Goal: Task Accomplishment & Management: Complete application form

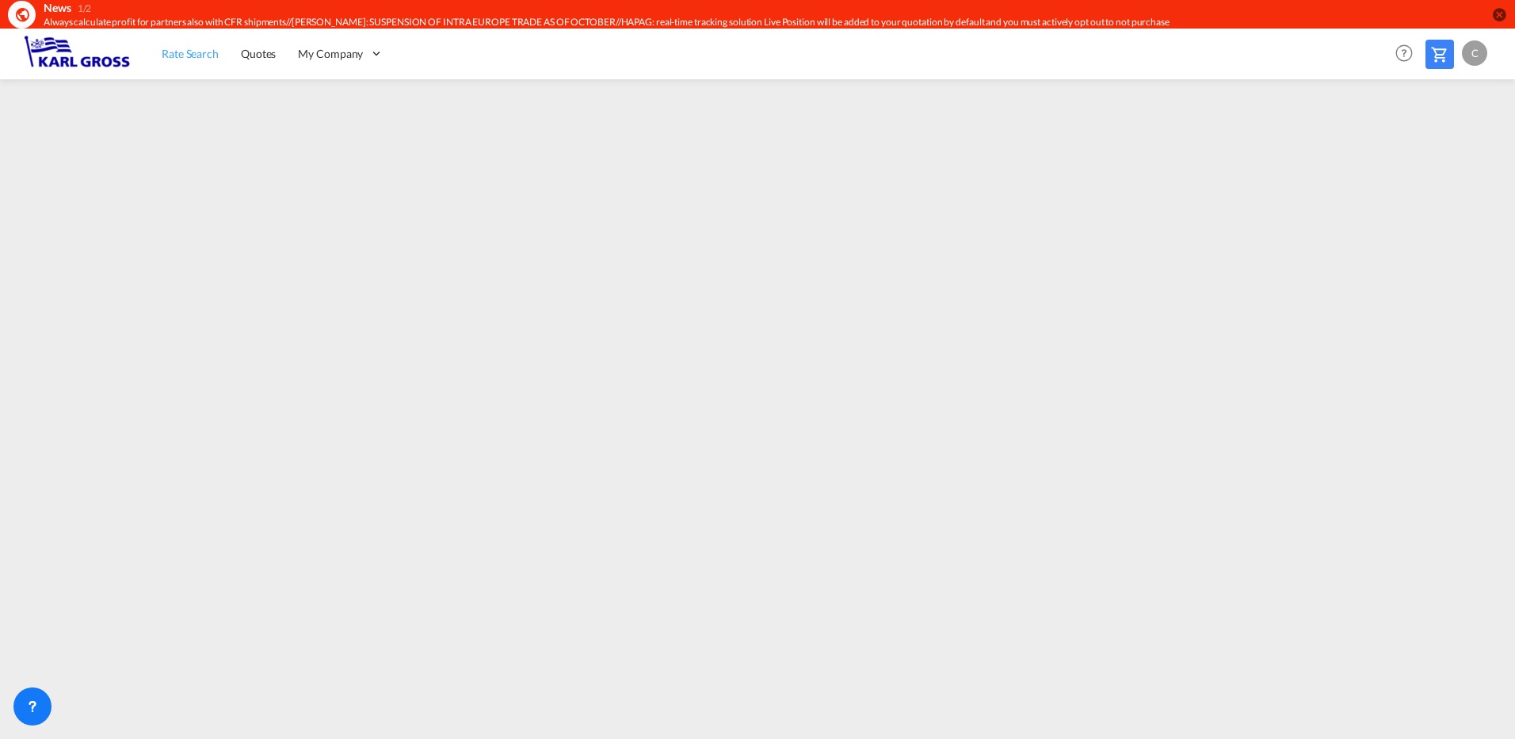
click at [179, 50] on span "Rate Search" at bounding box center [190, 53] width 57 height 13
click at [196, 54] on span "Rate Search" at bounding box center [190, 53] width 57 height 13
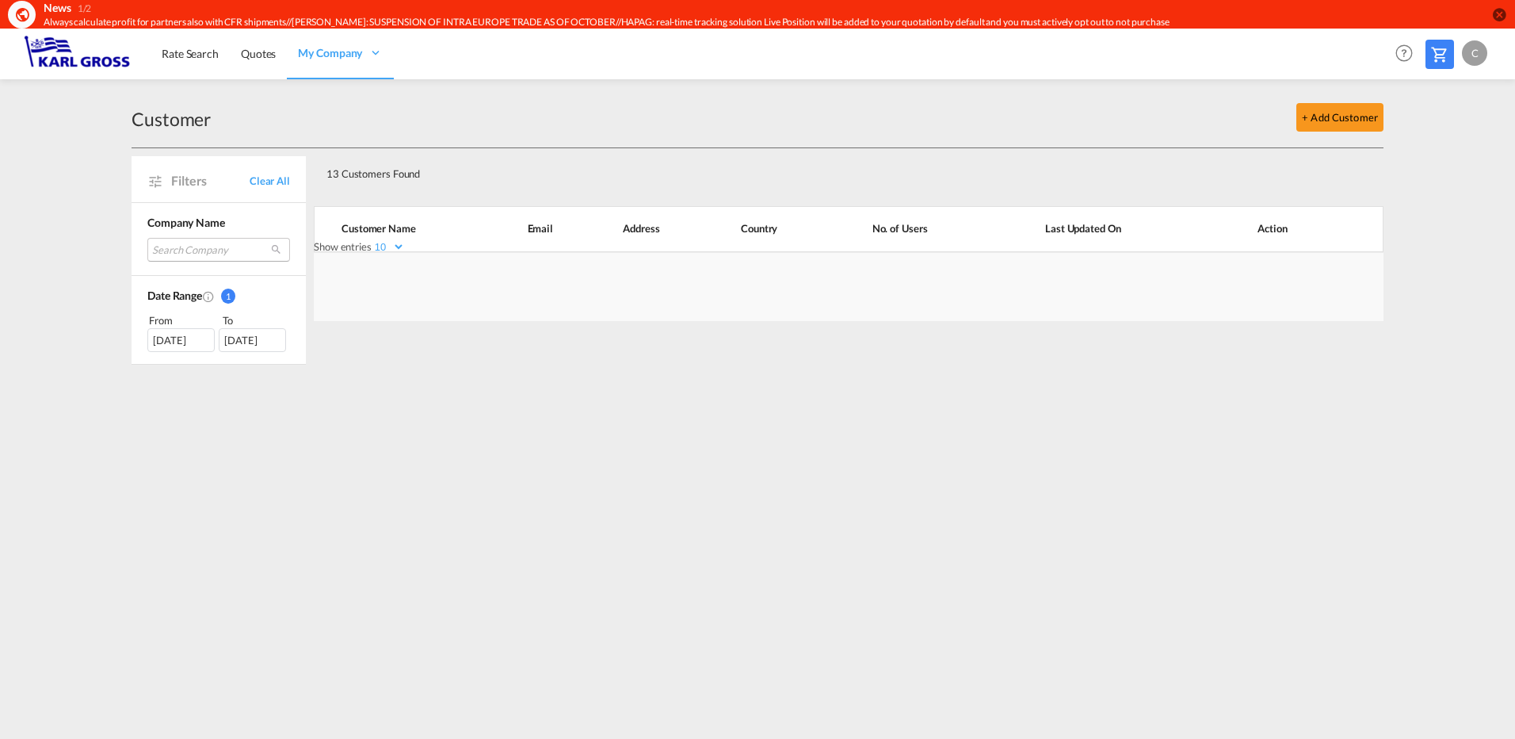
click at [210, 253] on md-select "Search Company [DOMAIN_NAME] industrieautomation gmbh & co. kg agc interpane ar…" at bounding box center [218, 250] width 143 height 24
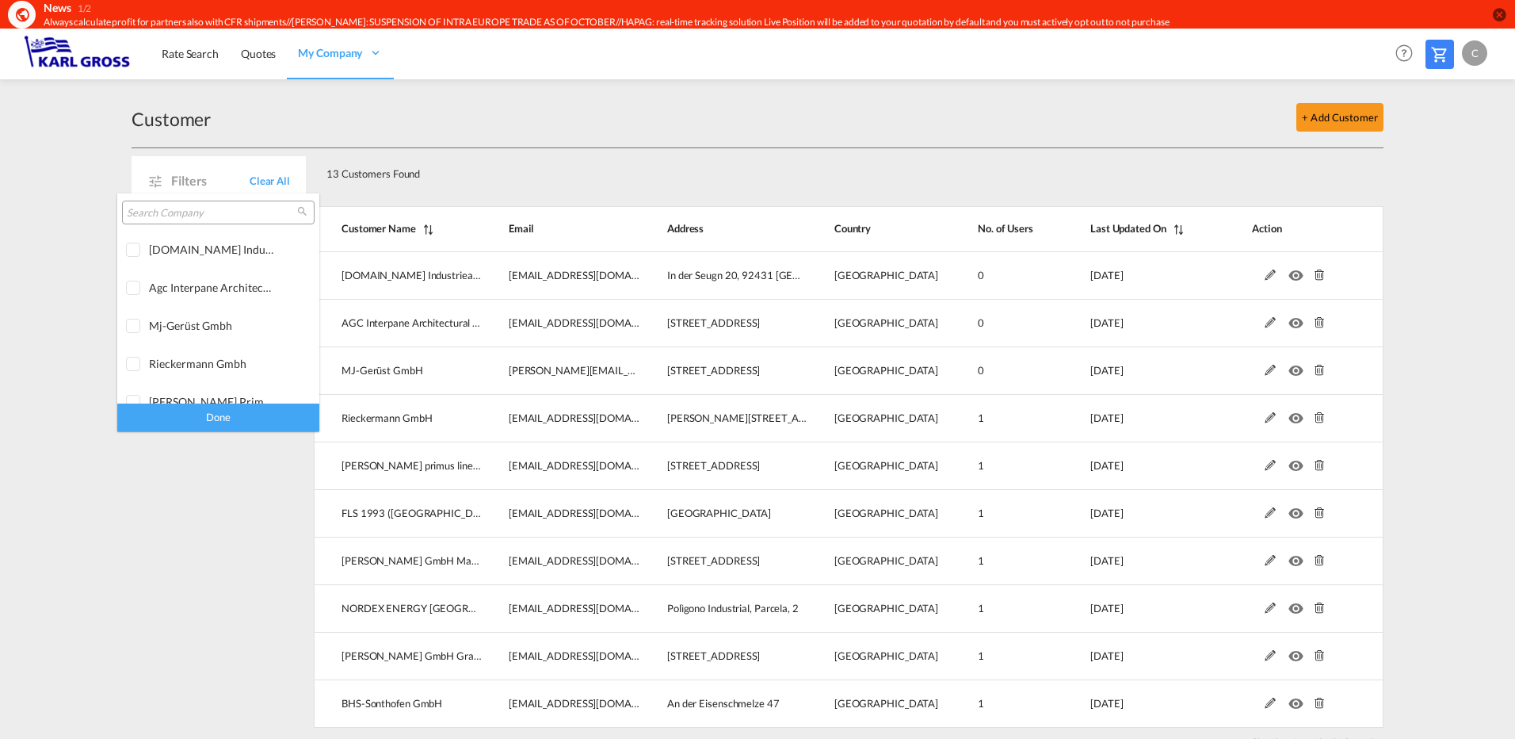
click at [193, 217] on input "search" at bounding box center [212, 213] width 170 height 14
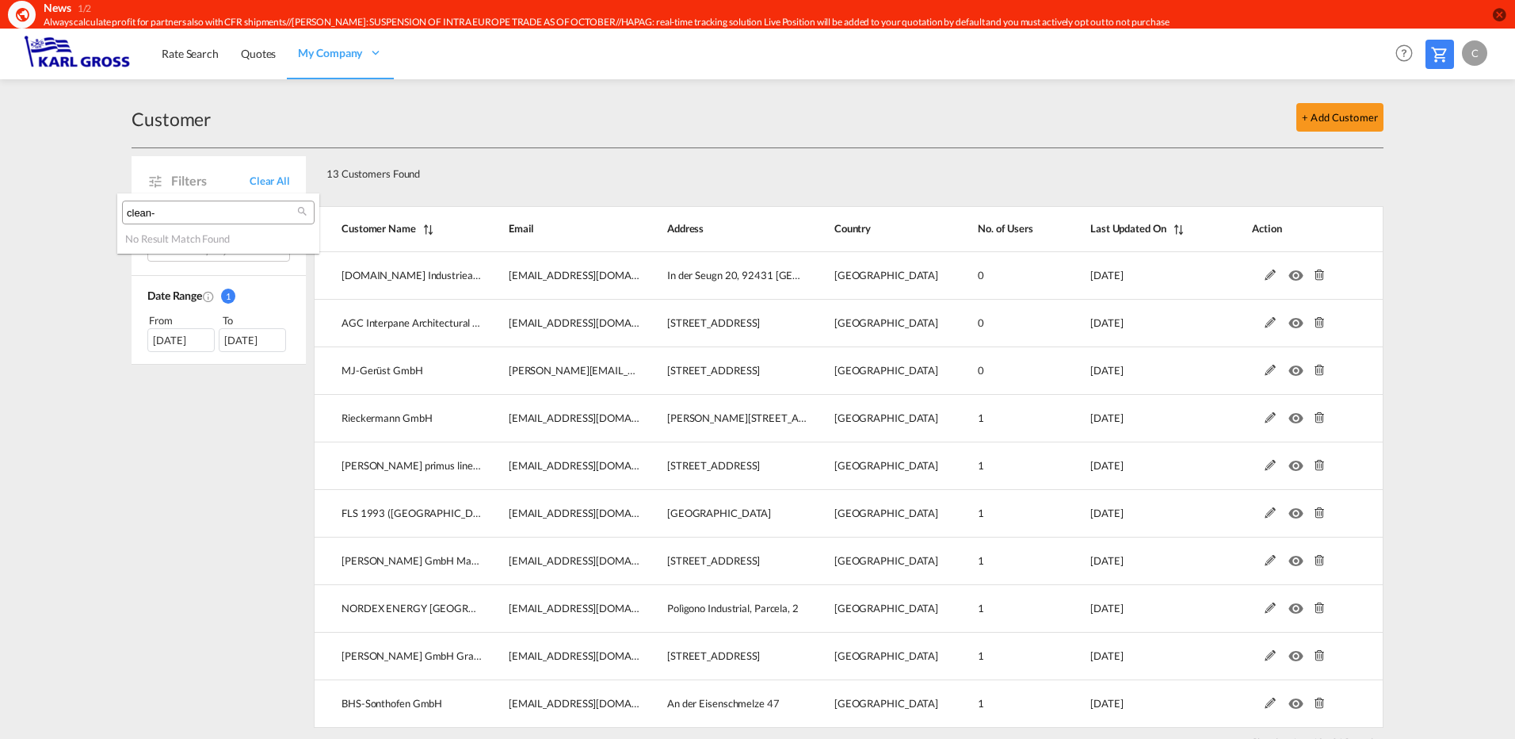
click at [187, 212] on input "clean-" at bounding box center [212, 213] width 170 height 14
type input "c"
type input "R"
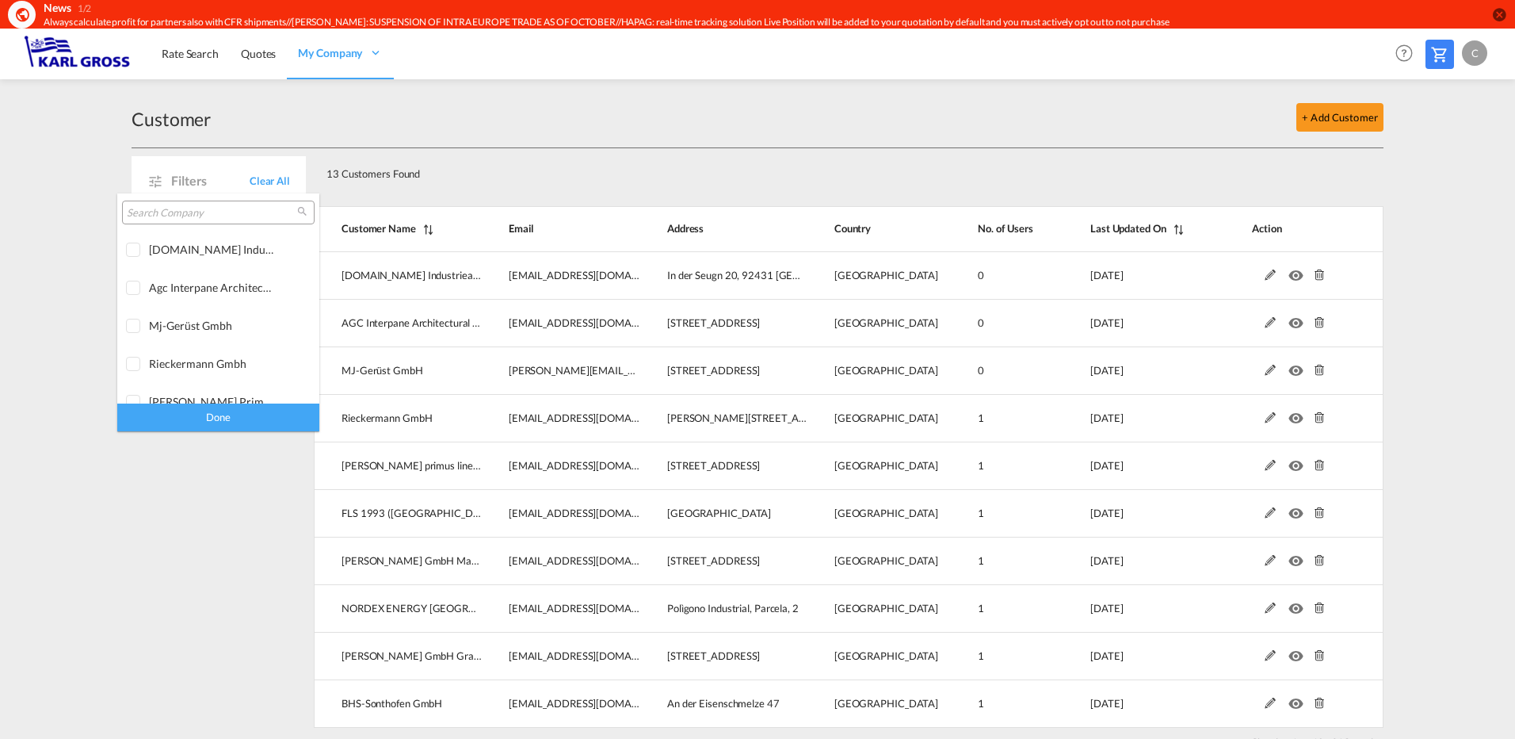
click at [204, 216] on input "search" at bounding box center [212, 213] width 170 height 14
paste input "G-1006671"
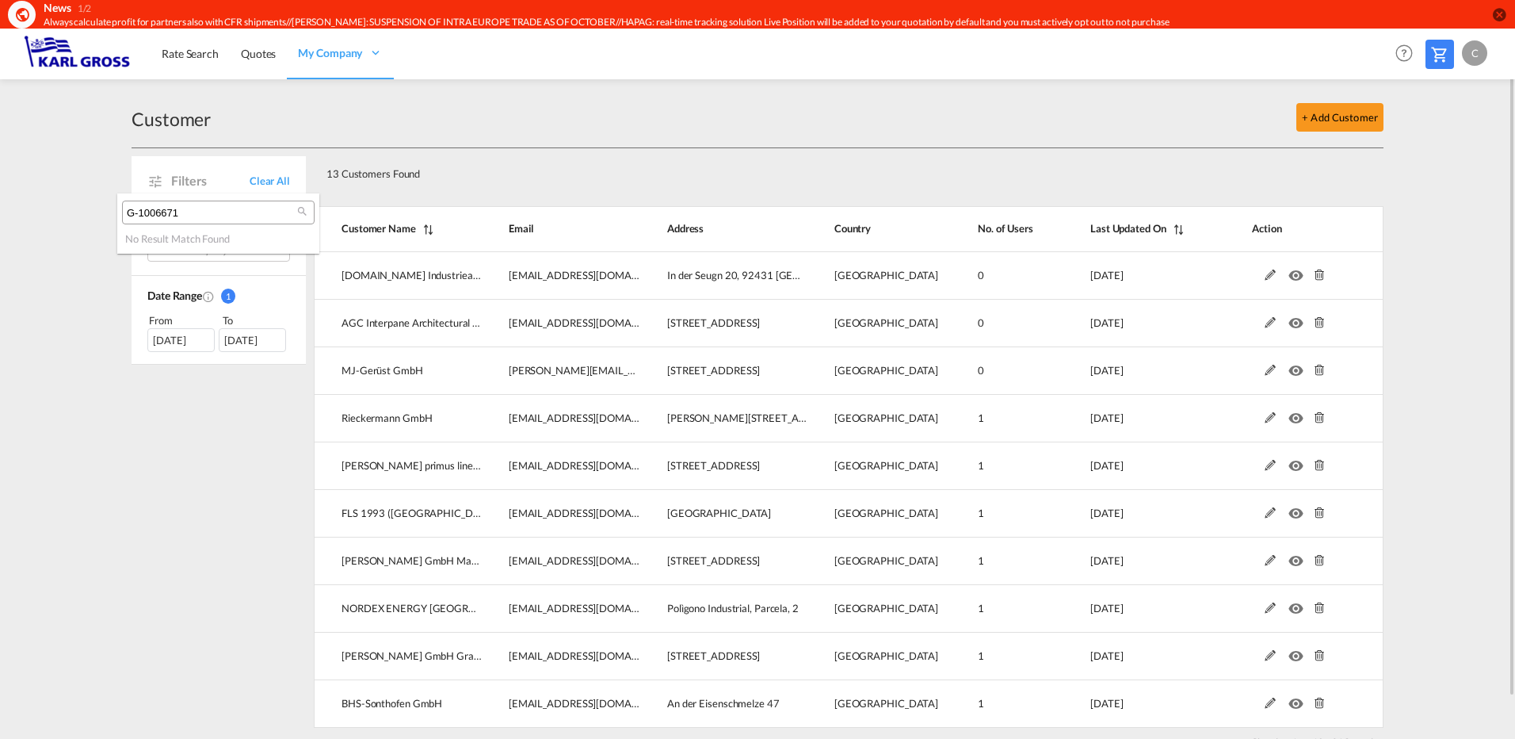
type input "G-1006671"
click at [84, 302] on md-backdrop at bounding box center [757, 369] width 1515 height 739
click at [1313, 117] on button "+ Add Customer" at bounding box center [1340, 117] width 87 height 29
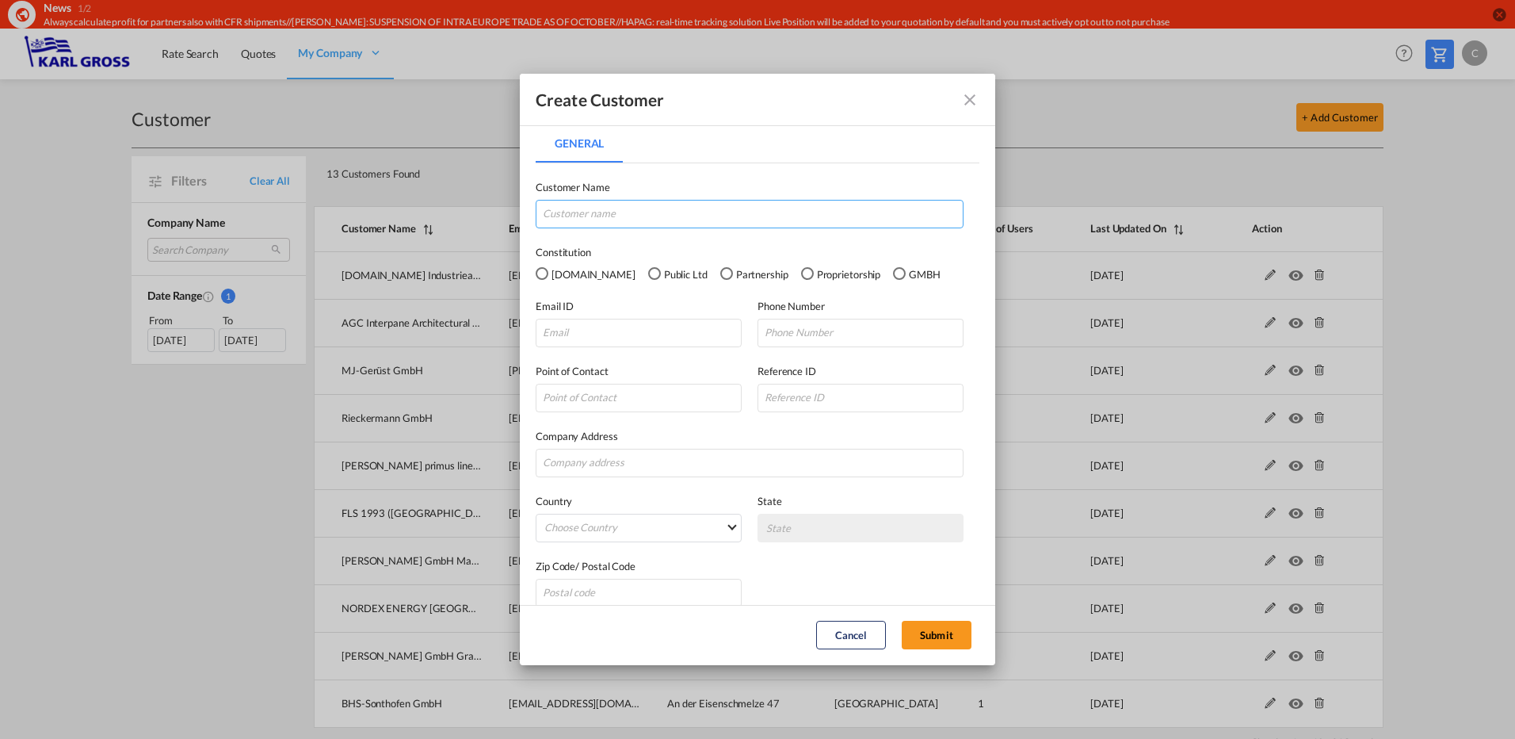
click at [657, 217] on input "General General ..." at bounding box center [750, 214] width 428 height 29
type input "clean-tek"
click at [893, 274] on div "GMBH" at bounding box center [899, 273] width 13 height 13
click at [637, 330] on input "General General ..." at bounding box center [639, 333] width 206 height 29
type input "h"
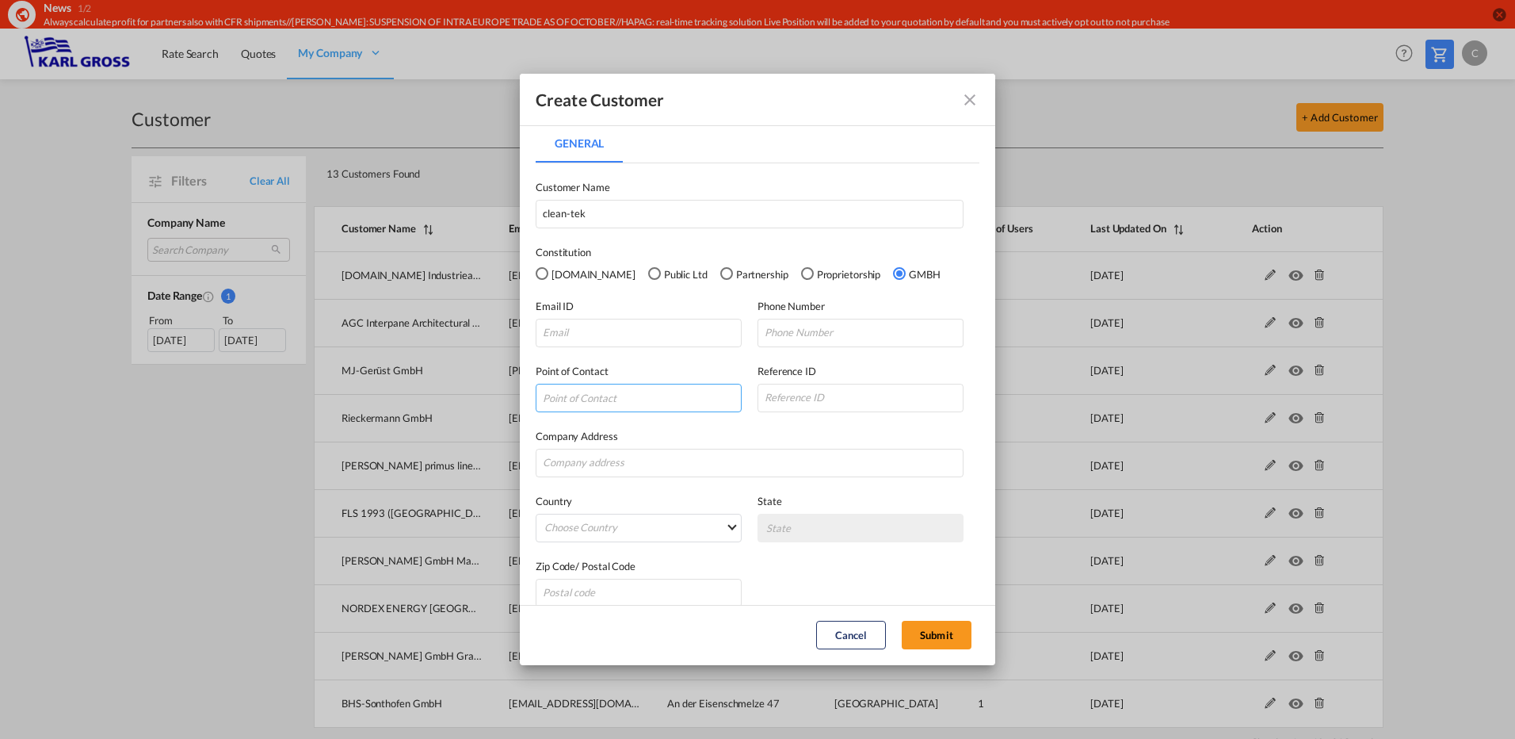
click at [599, 394] on input "General General ..." at bounding box center [639, 398] width 206 height 29
click at [605, 459] on input "General General ..." at bounding box center [750, 463] width 428 height 29
type input "c"
type input "s"
type input "[STREET_ADDRESS]"
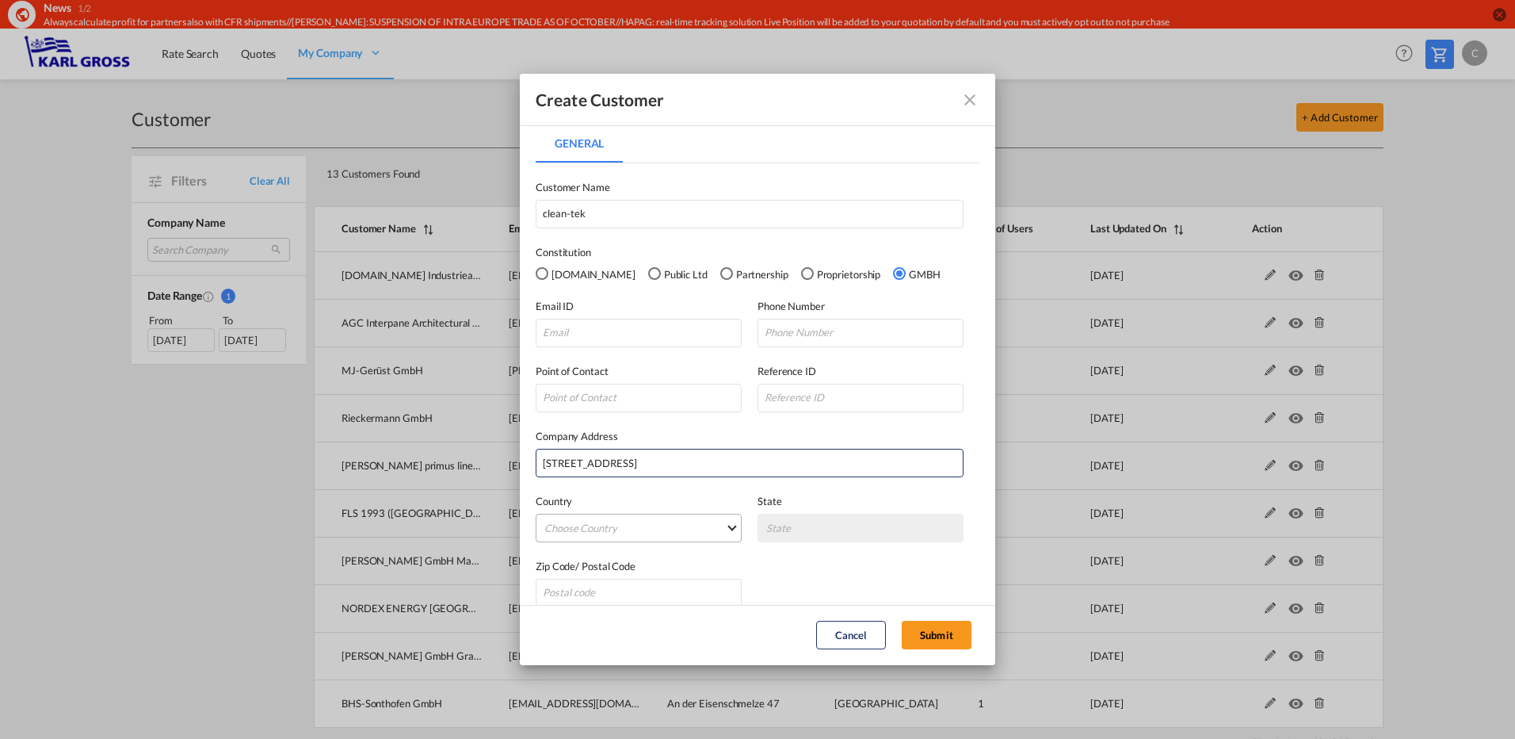
click at [615, 533] on md-select "Choose Country [GEOGRAPHIC_DATA] [GEOGRAPHIC_DATA] [GEOGRAPHIC_DATA] [US_STATE]…" at bounding box center [639, 528] width 206 height 29
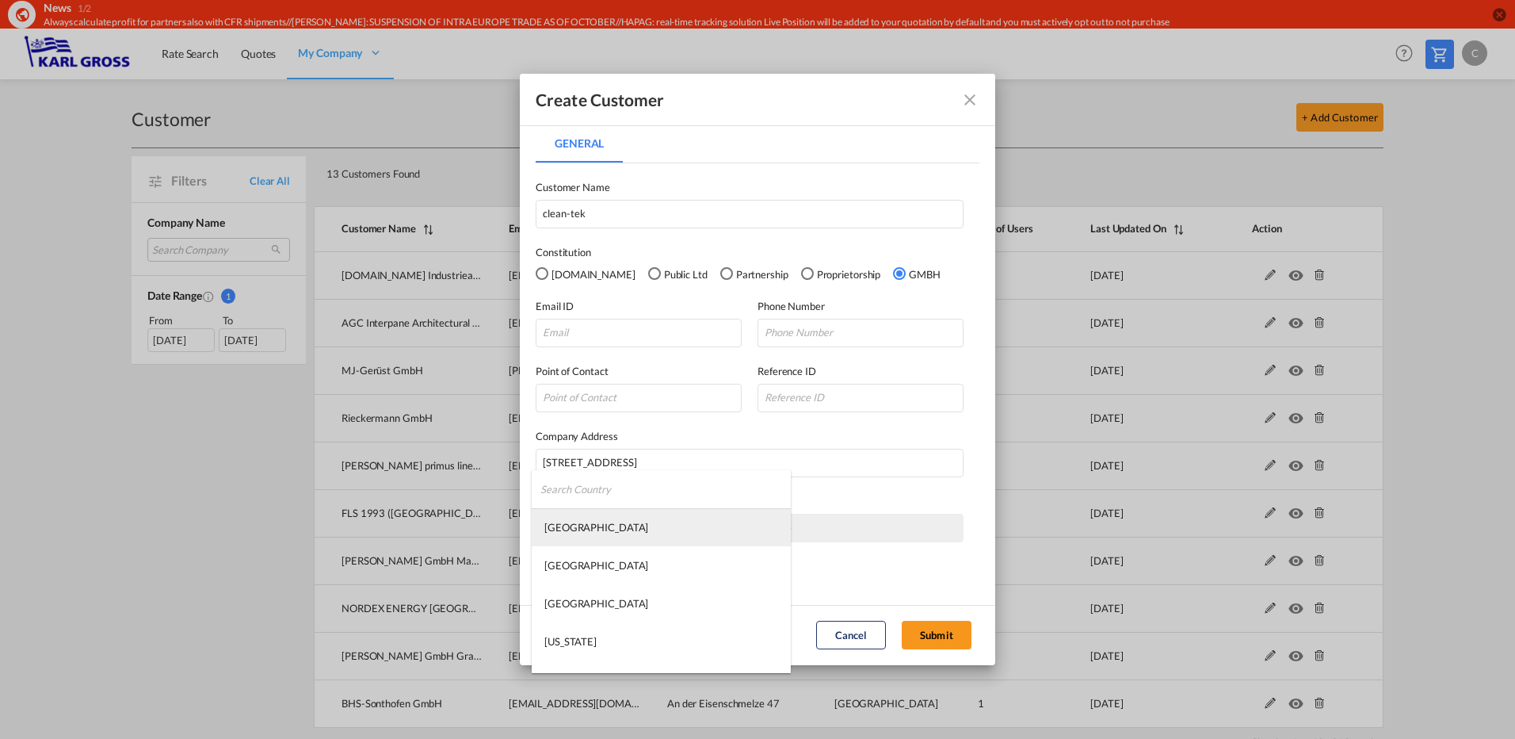
type md-option "[GEOGRAPHIC_DATA]"
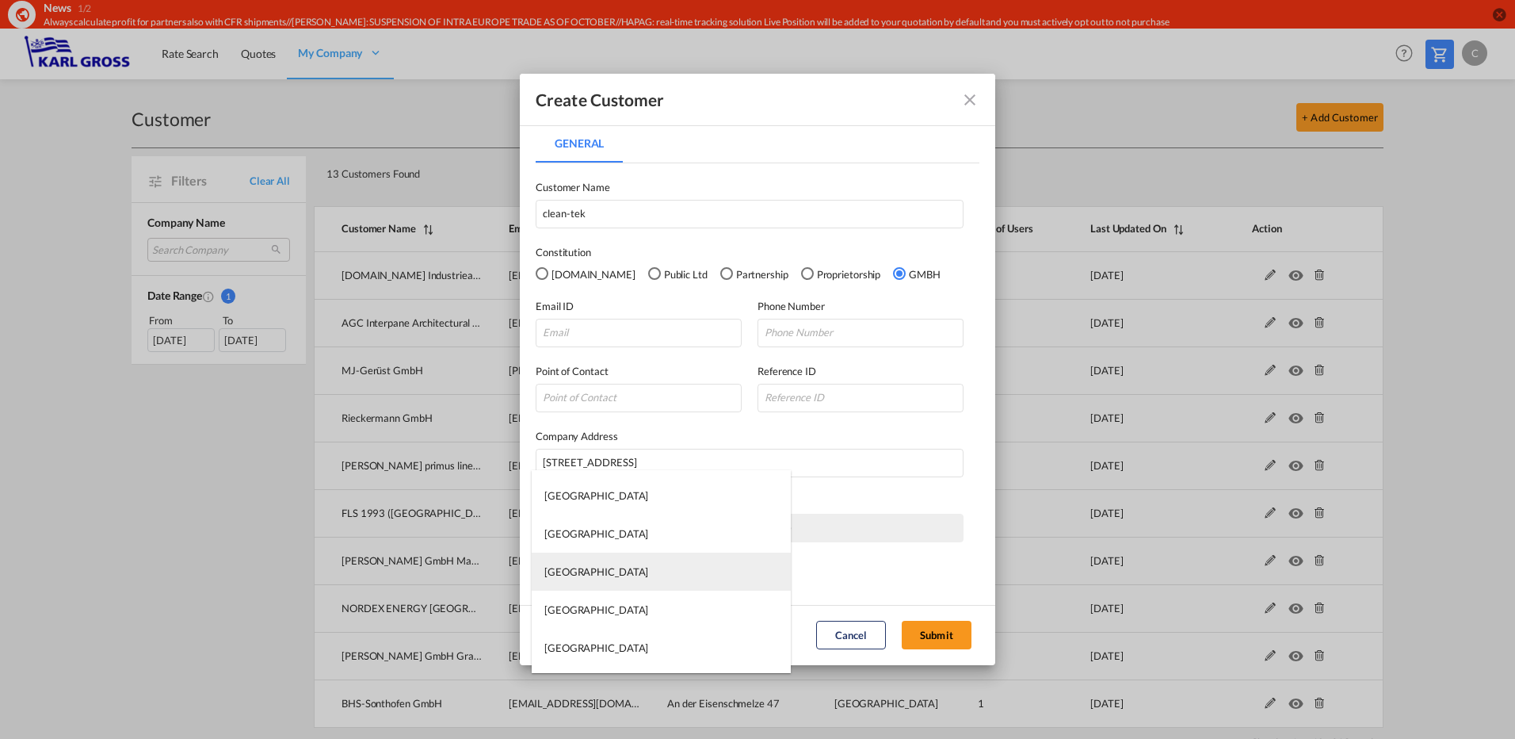
type md-option "[GEOGRAPHIC_DATA]"
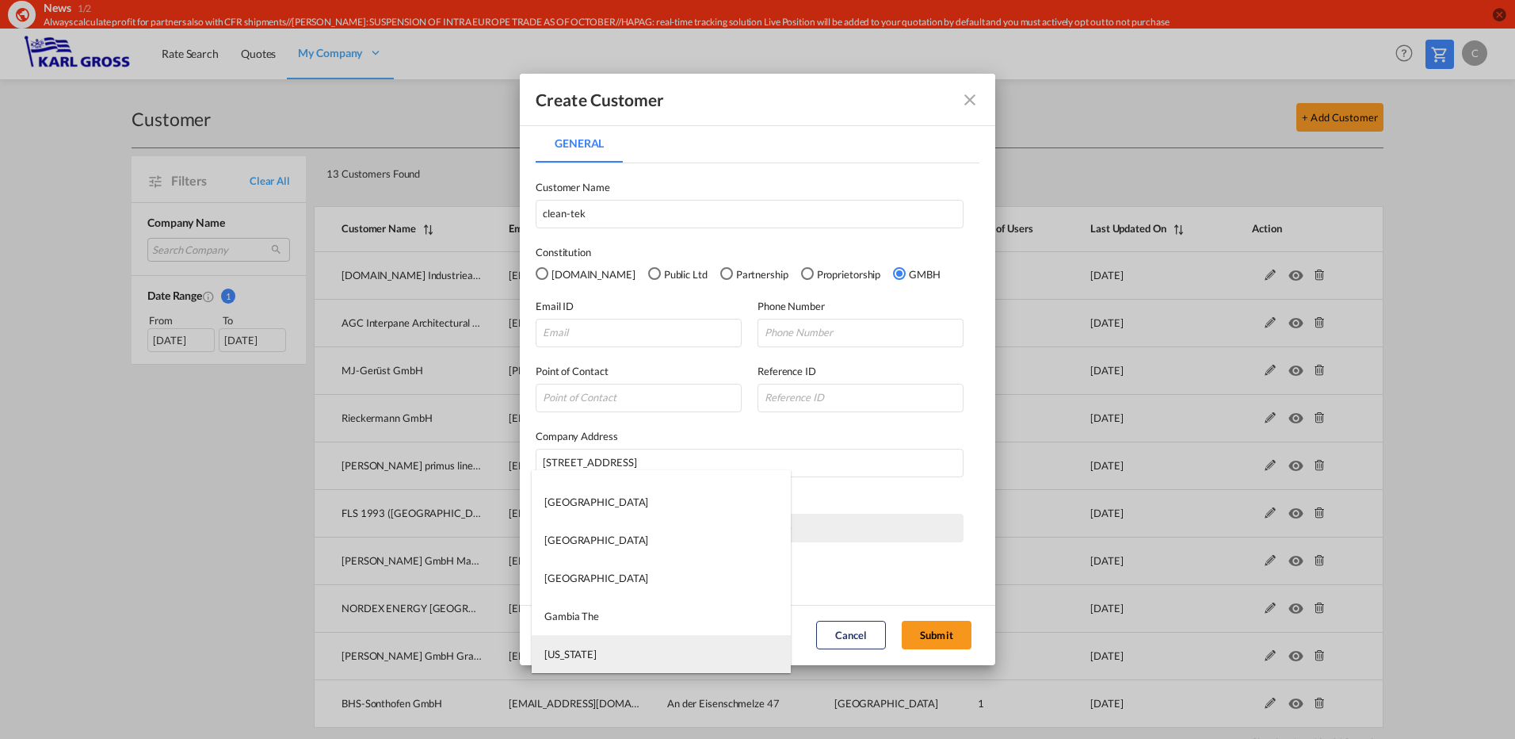
type md-option "[US_STATE]"
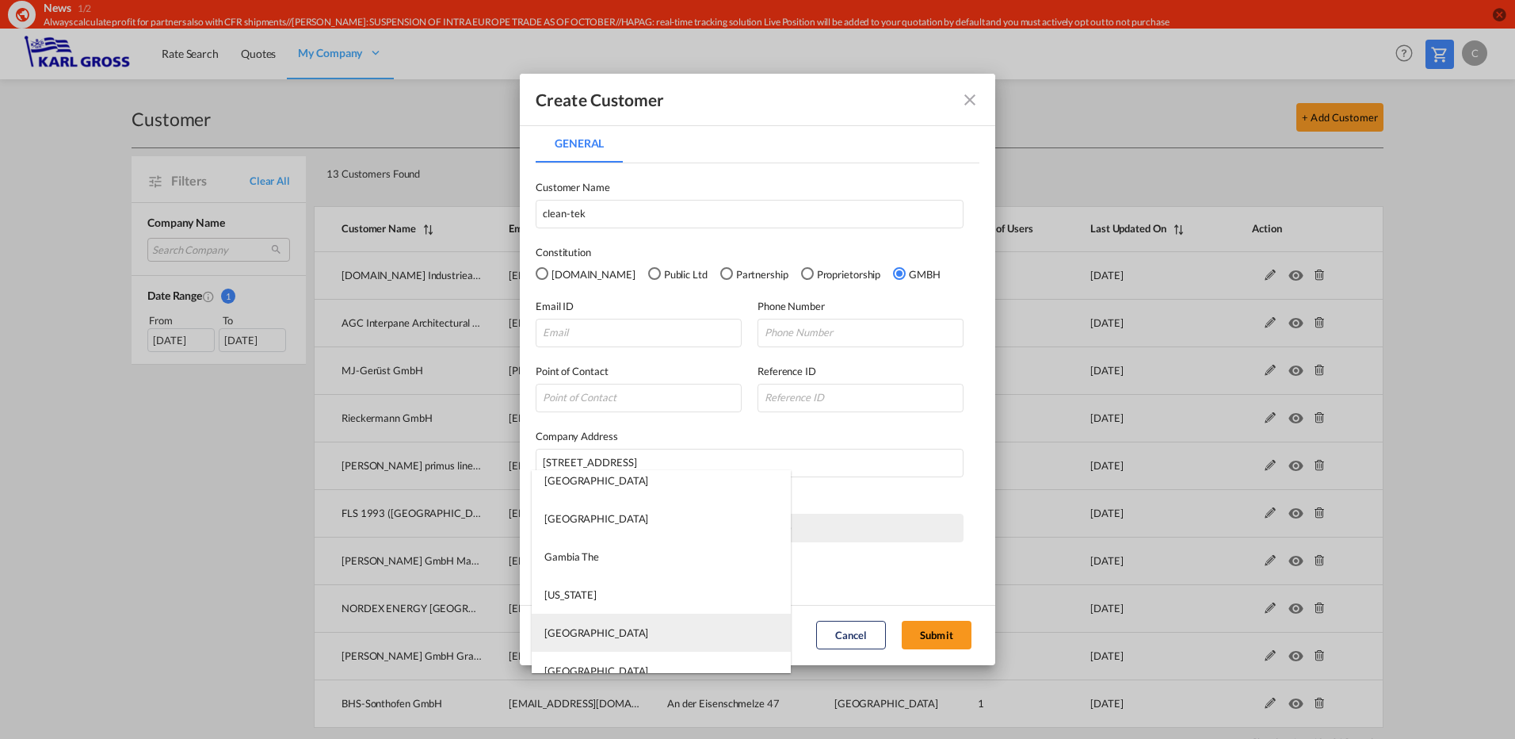
click at [580, 628] on div "[GEOGRAPHIC_DATA]" at bounding box center [596, 632] width 104 height 14
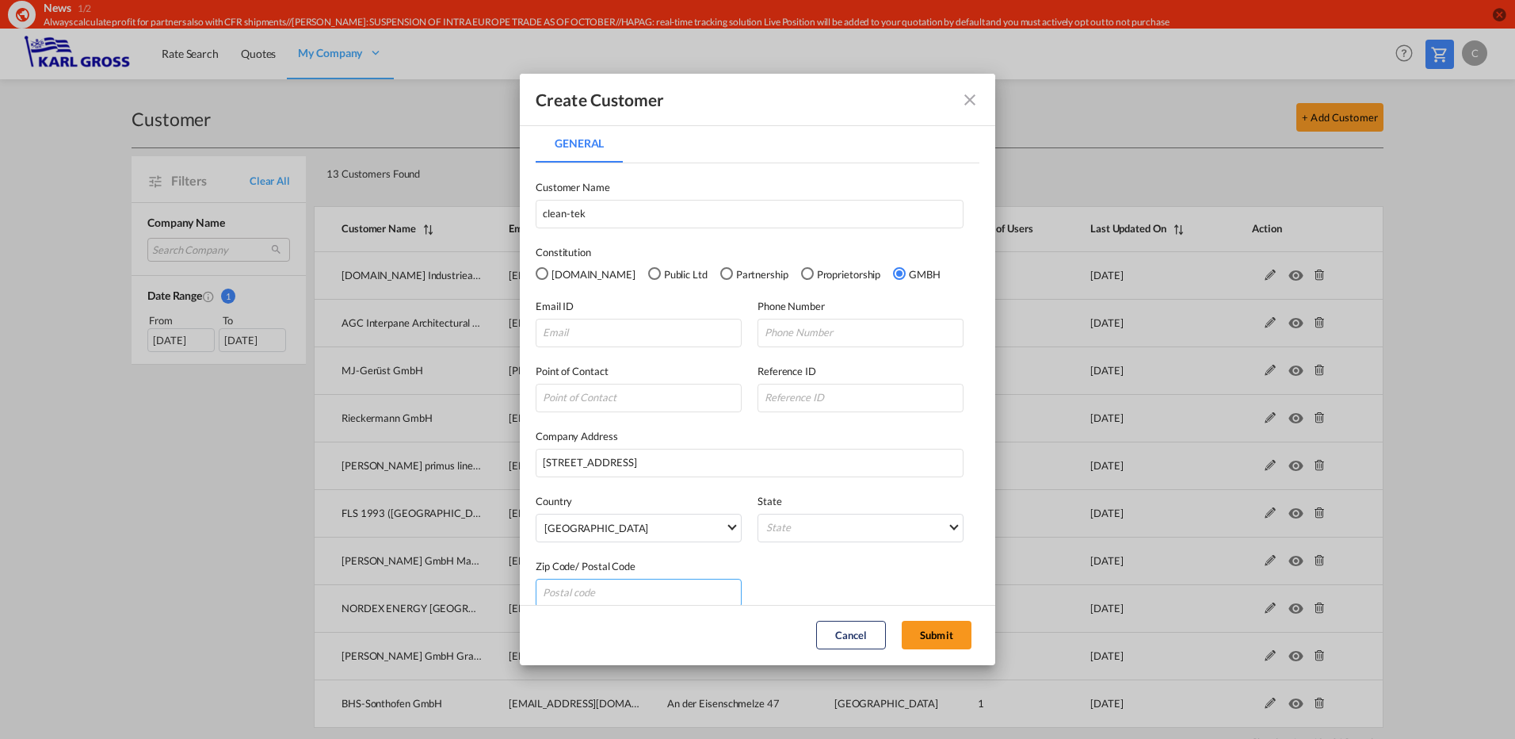
click at [628, 589] on input "General General ..." at bounding box center [639, 593] width 206 height 29
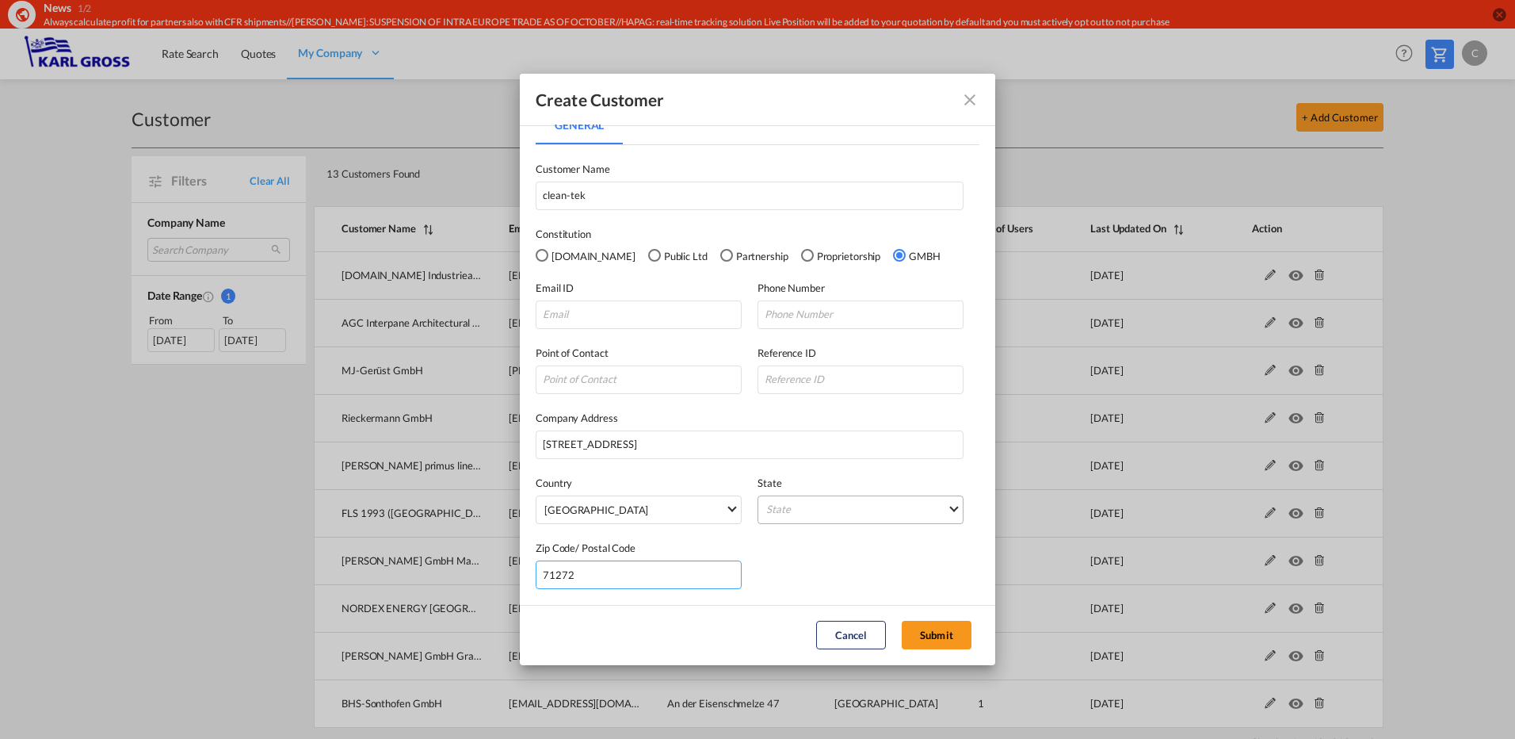
type input "71272"
click at [793, 511] on md-select "State [GEOGRAPHIC_DATA] [GEOGRAPHIC_DATA] [GEOGRAPHIC_DATA] [GEOGRAPHIC_DATA] […" at bounding box center [861, 509] width 206 height 29
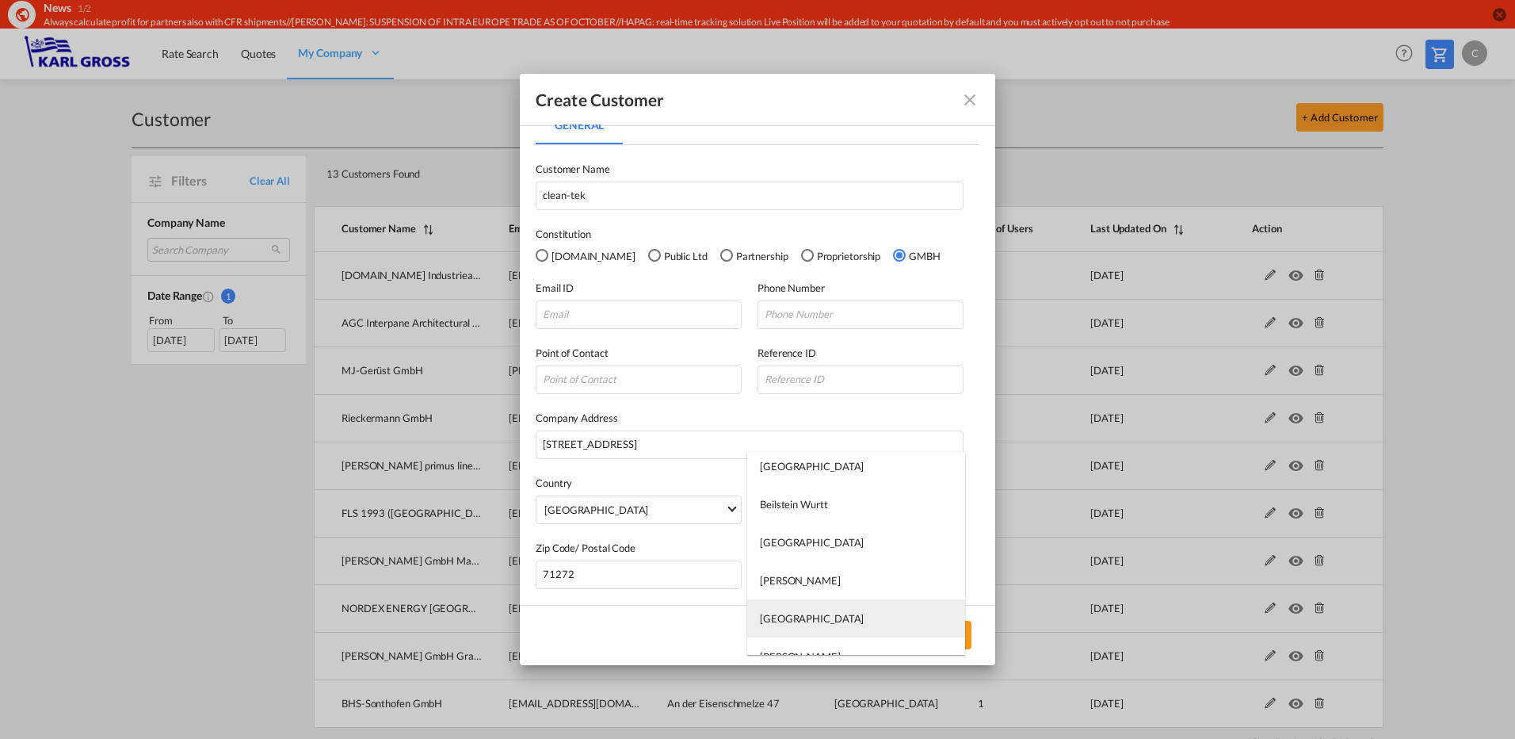
scroll to position [0, 0]
click at [790, 428] on md-backdrop at bounding box center [757, 369] width 1515 height 739
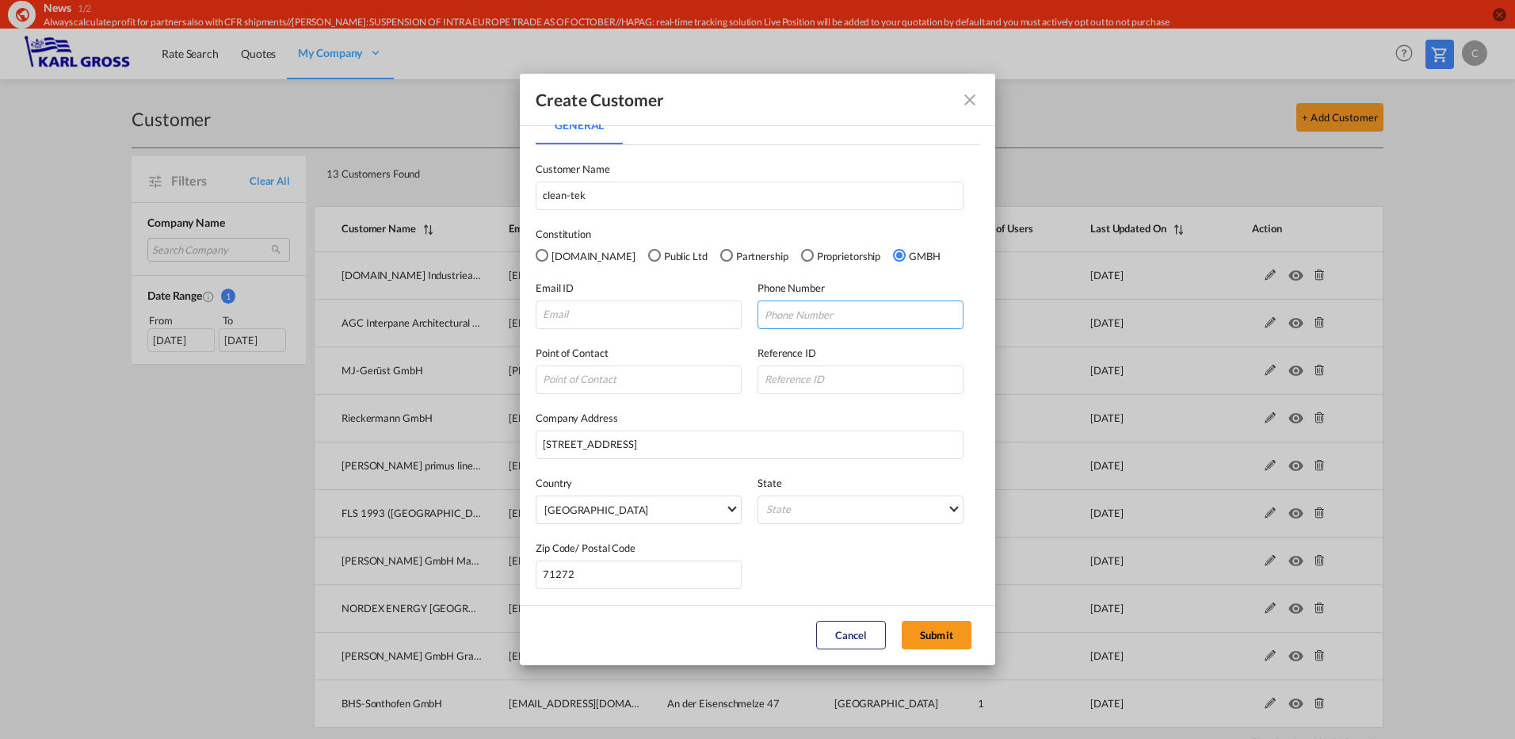
click at [805, 315] on input "General General ..." at bounding box center [861, 314] width 206 height 29
type input "[PHONE_NUMBER]"
click at [560, 320] on input "General General ..." at bounding box center [639, 314] width 206 height 29
type input "[EMAIL_ADDRESS][PERSON_NAME][DOMAIN_NAME]"
click at [949, 639] on button "Submit" at bounding box center [937, 635] width 70 height 29
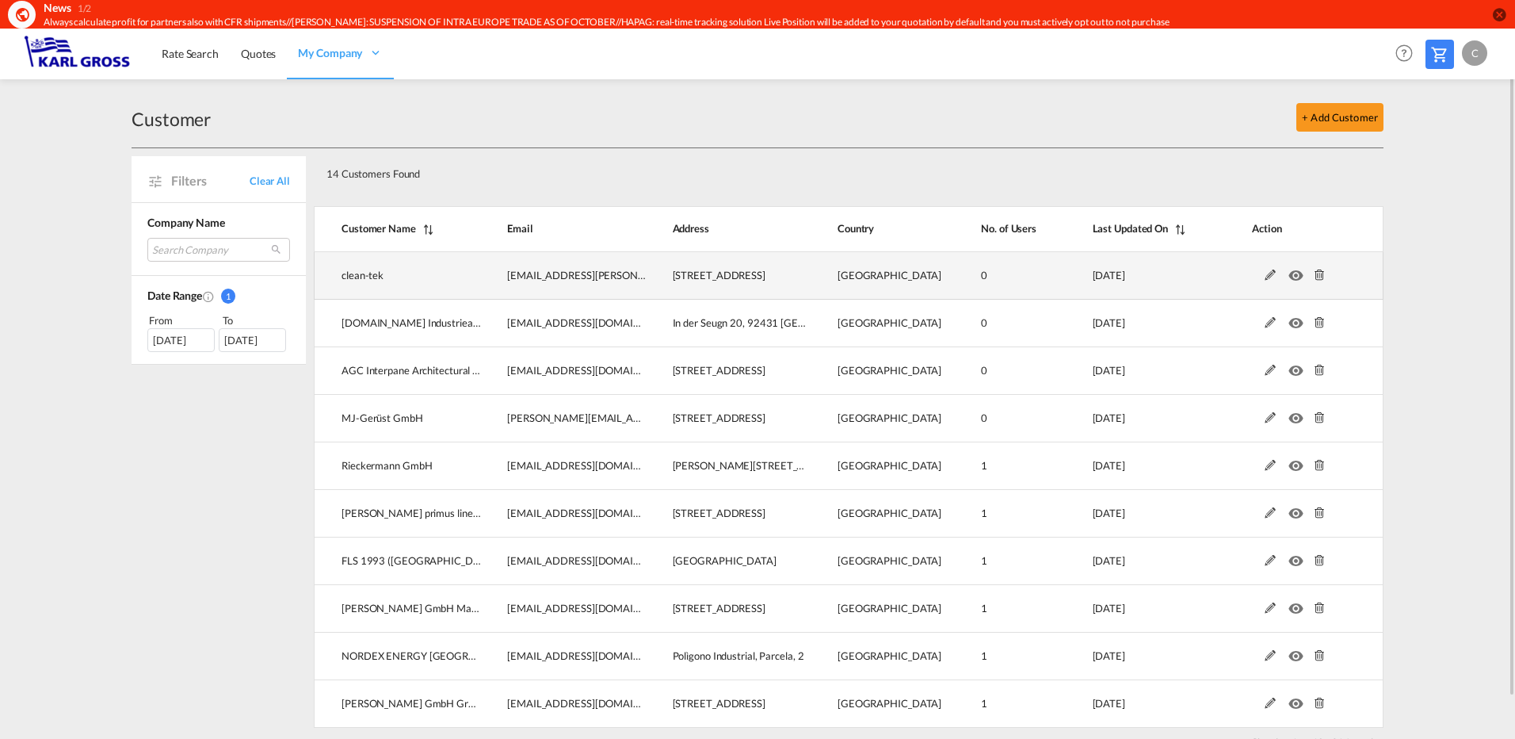
click at [1266, 274] on md-icon at bounding box center [1270, 274] width 21 height 11
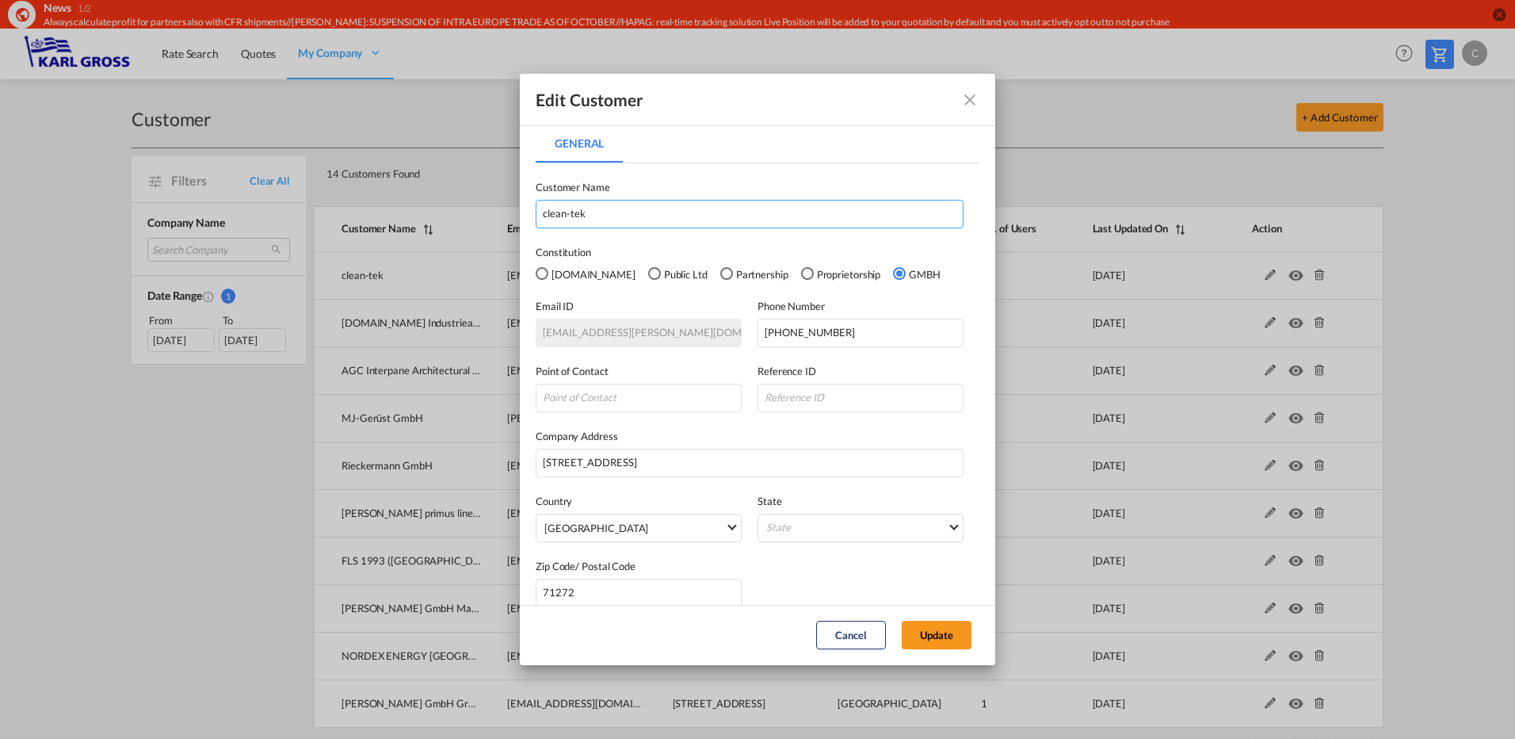
click at [701, 212] on input "clean-tek" at bounding box center [750, 214] width 428 height 29
type input "clean-tek Reinraumtechnik GmbH"
click at [930, 628] on button "Update" at bounding box center [937, 635] width 70 height 29
